Goal: Information Seeking & Learning: Learn about a topic

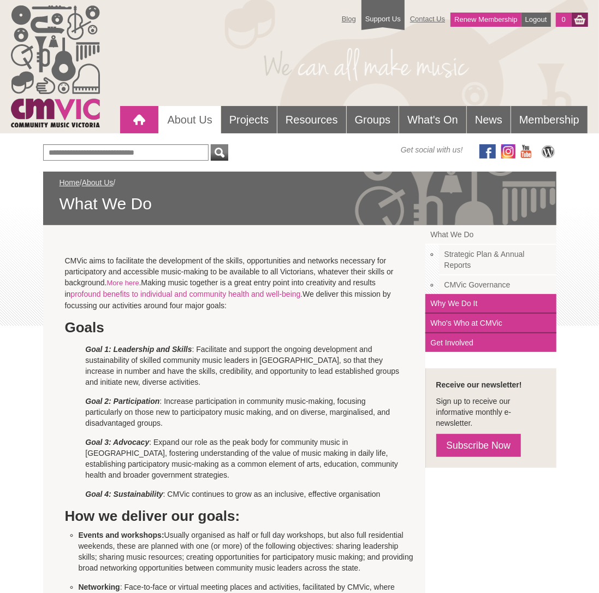
click at [137, 116] on div at bounding box center [139, 120] width 22 height 22
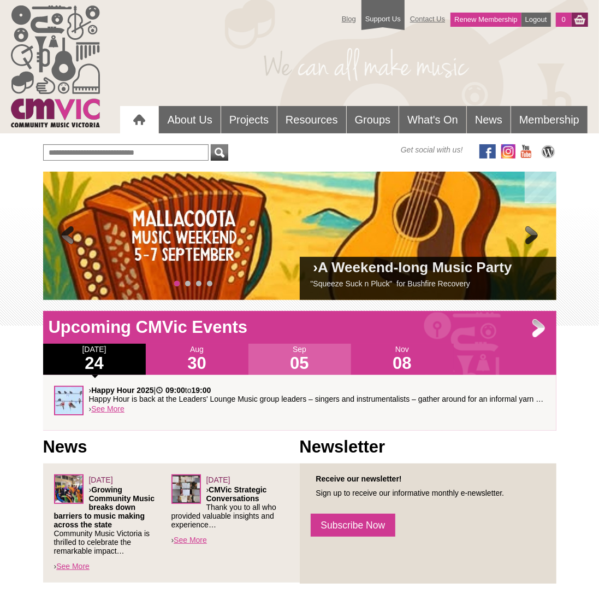
click at [68, 231] on span at bounding box center [68, 236] width 22 height 22
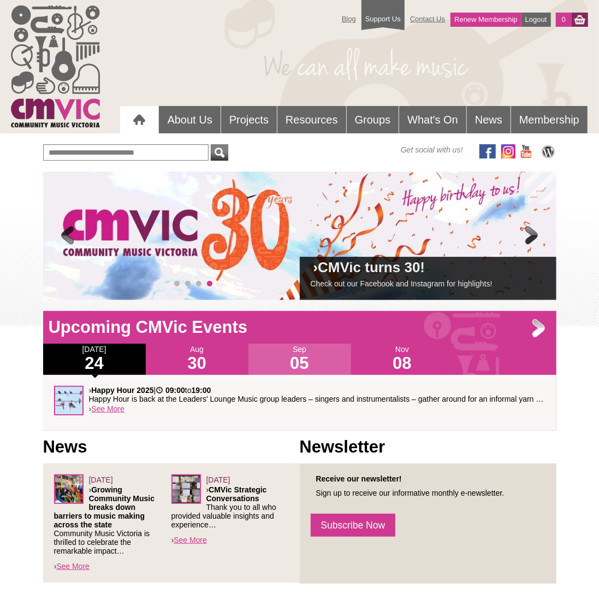
click at [68, 231] on span at bounding box center [68, 236] width 22 height 22
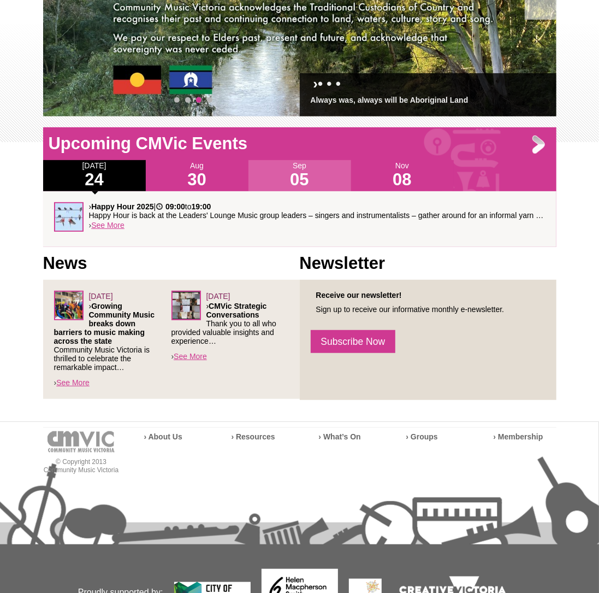
scroll to position [182, 0]
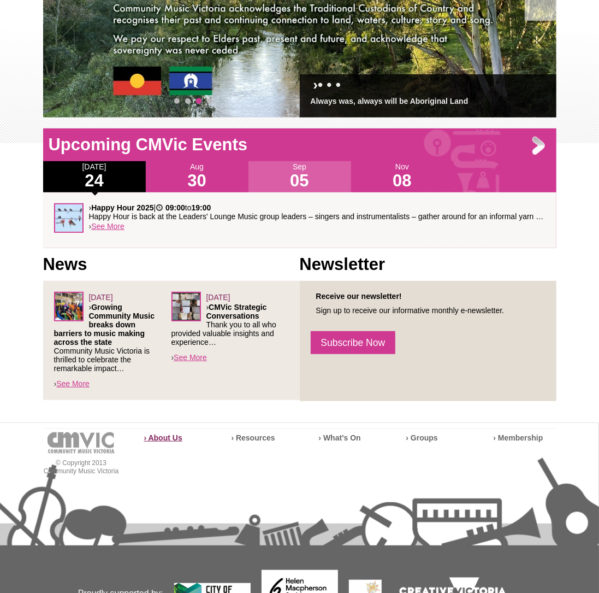
click at [146, 438] on strong "› About Us" at bounding box center [163, 437] width 38 height 9
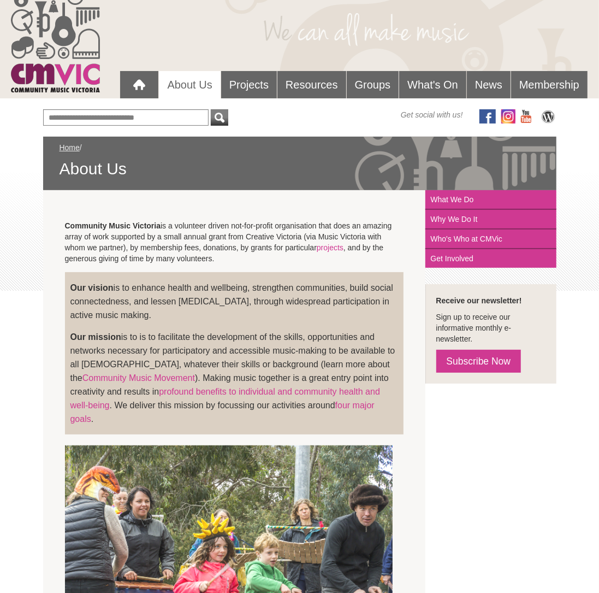
scroll to position [34, 0]
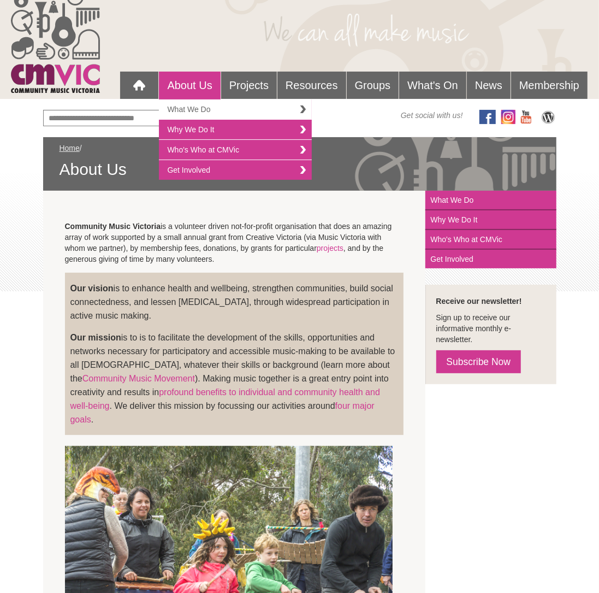
click at [185, 108] on link "What We Do" at bounding box center [235, 109] width 153 height 20
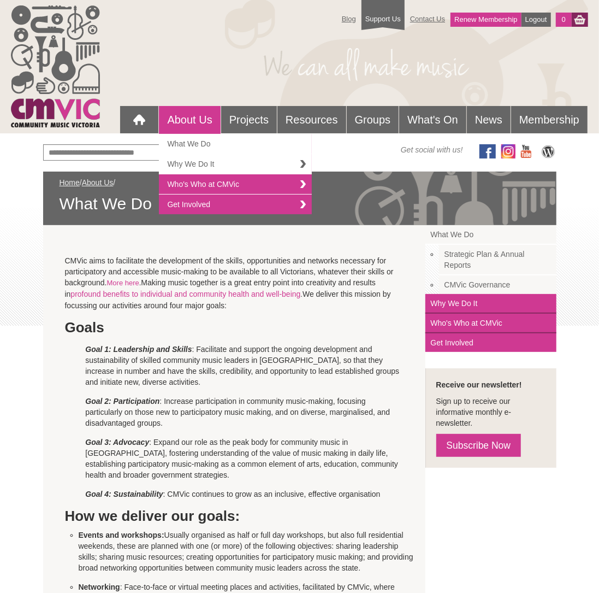
click at [191, 161] on link "Why We Do It" at bounding box center [235, 164] width 153 height 20
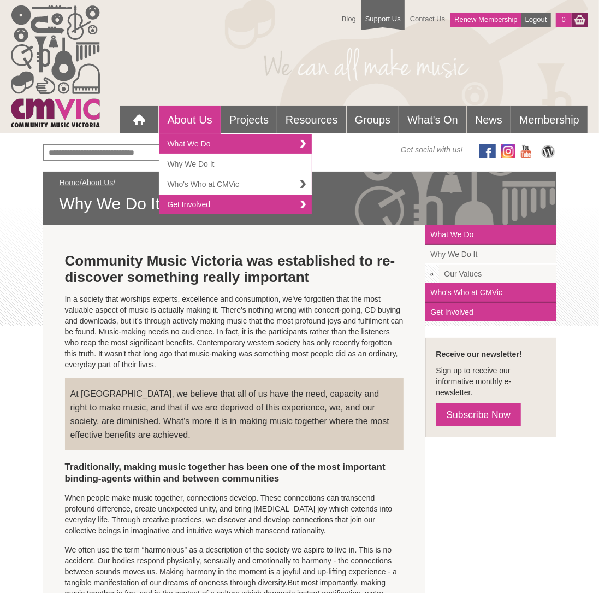
click at [182, 185] on link "Who's Who at CMVic" at bounding box center [235, 184] width 153 height 20
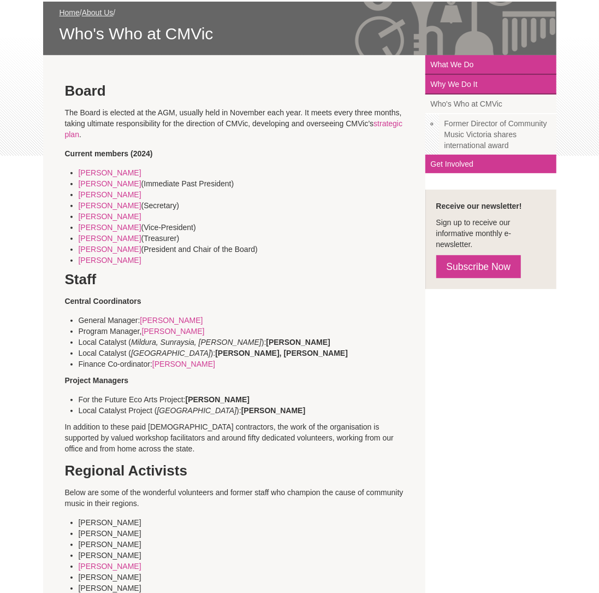
scroll to position [169, 0]
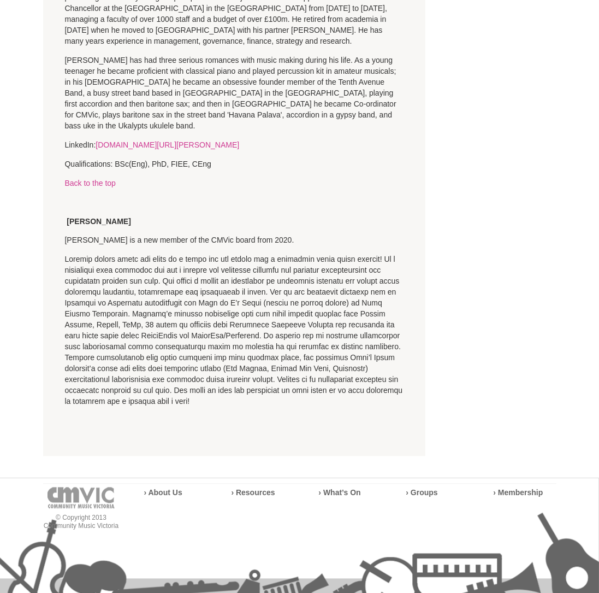
scroll to position [3066, 0]
